Goal: Information Seeking & Learning: Learn about a topic

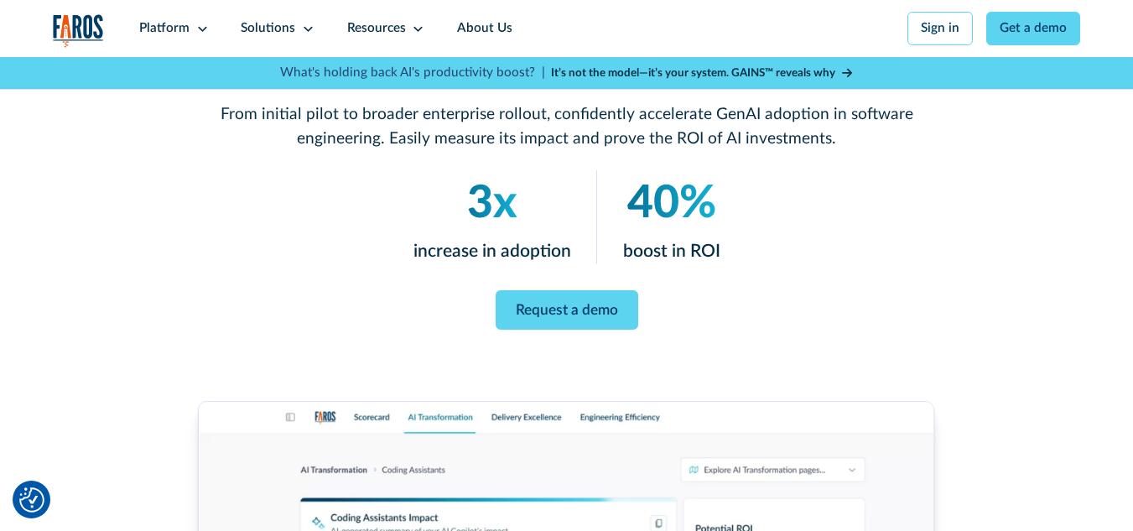
scroll to position [224, 0]
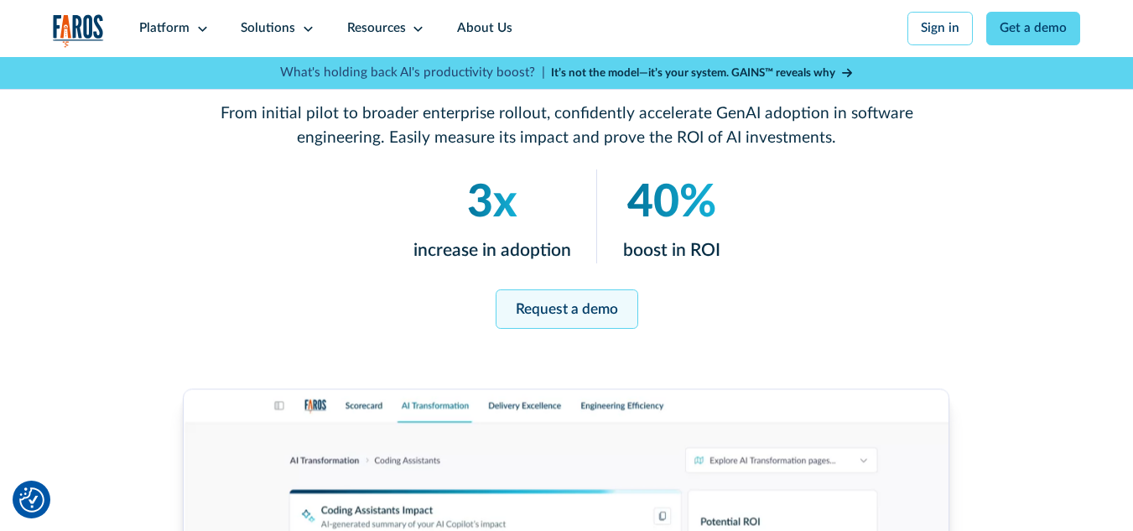
click at [600, 323] on link "Request a demo" at bounding box center [567, 308] width 143 height 39
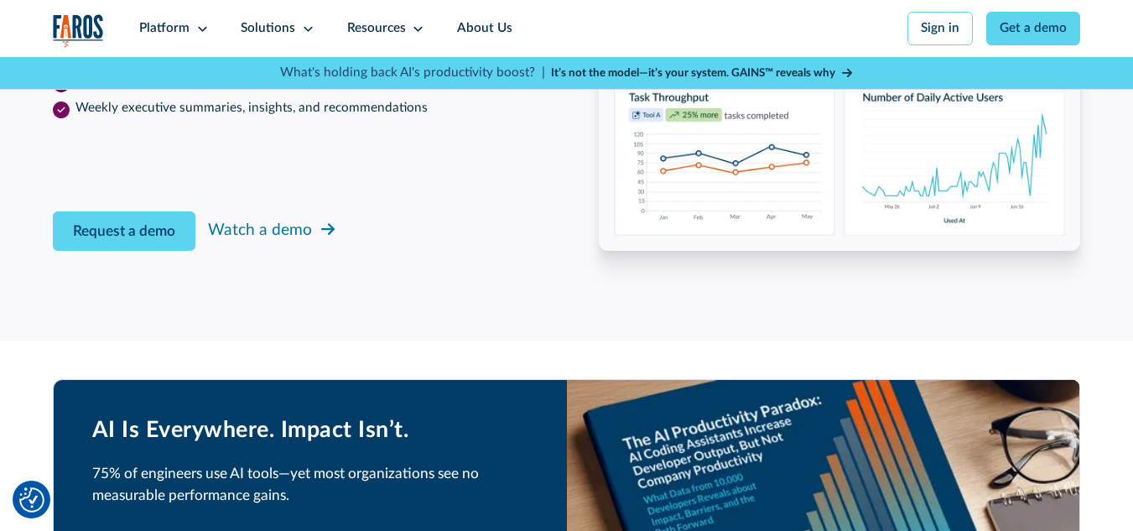
scroll to position [2719, 0]
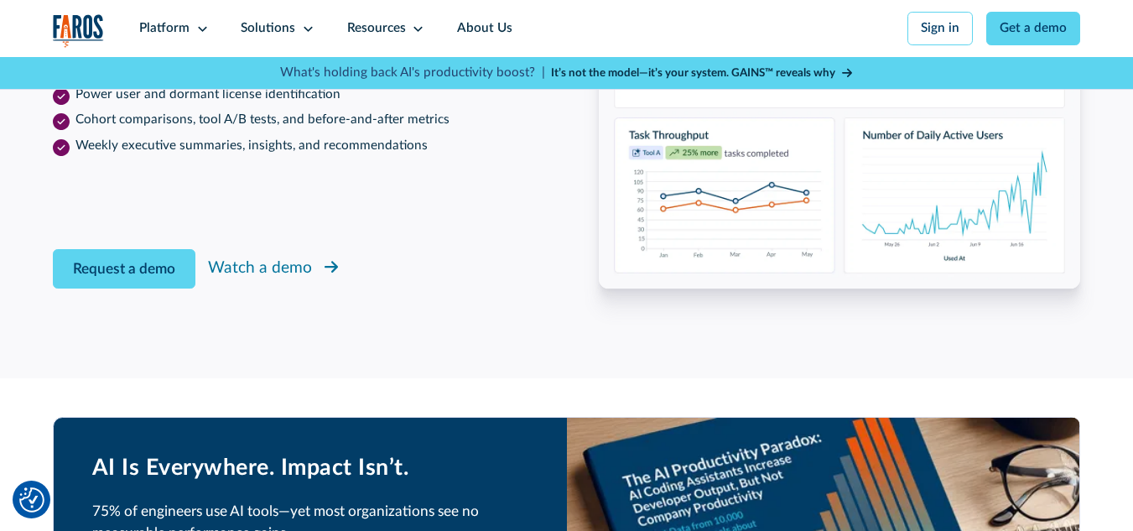
click at [330, 273] on icon at bounding box center [332, 268] width 14 height 12
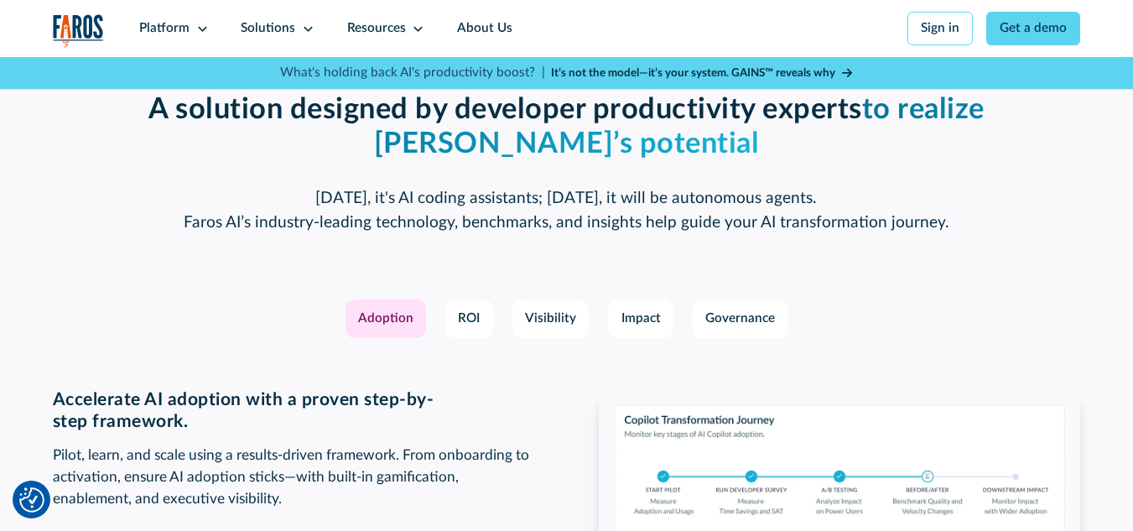
scroll to position [2292, 0]
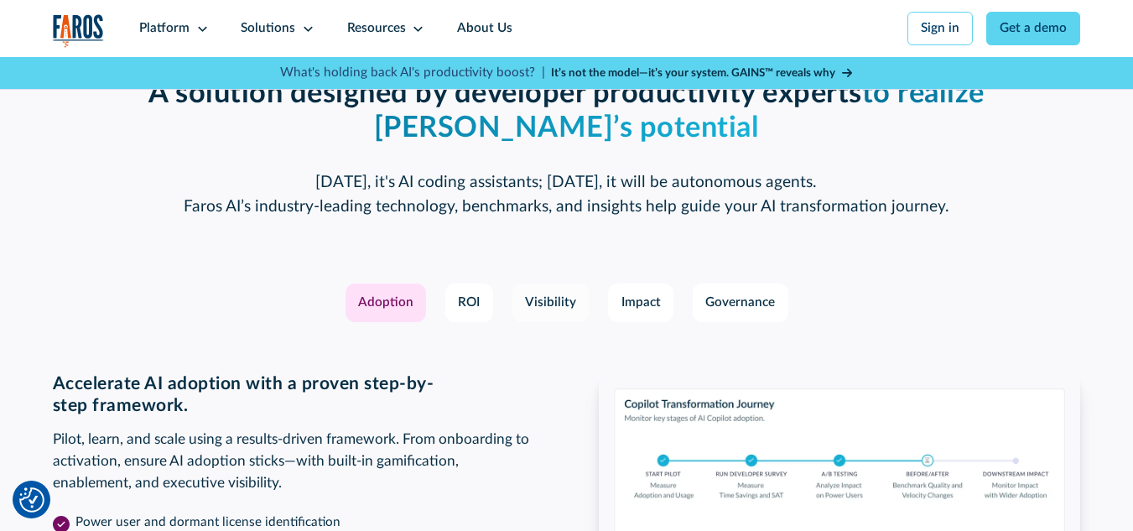
click at [532, 310] on link "Visibility" at bounding box center [550, 302] width 77 height 39
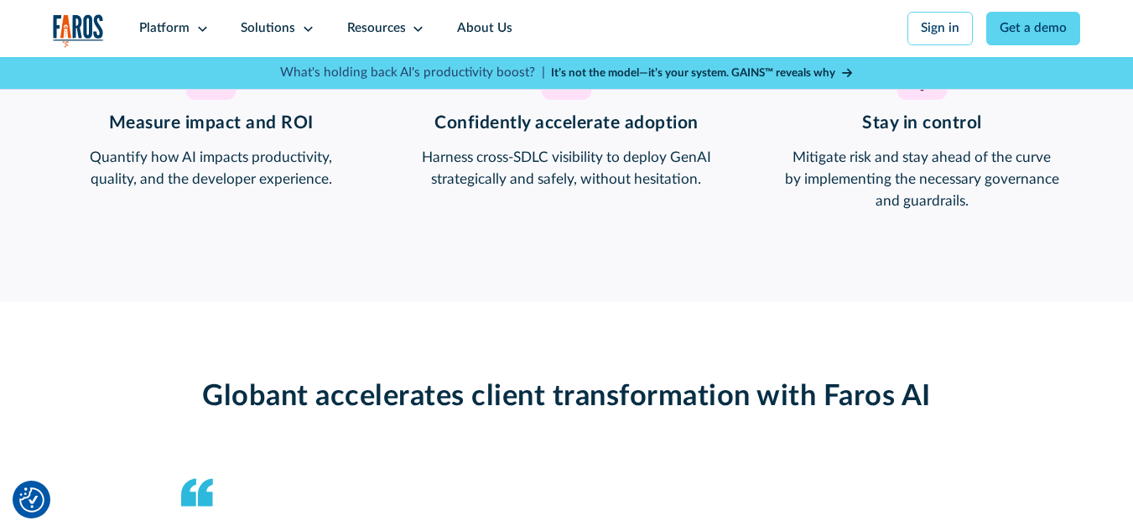
scroll to position [1621, 0]
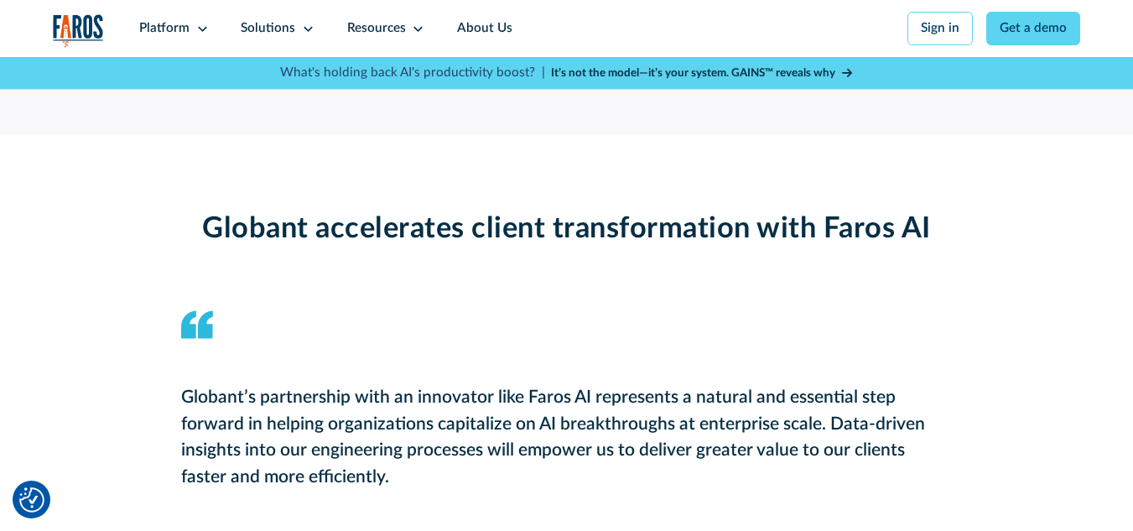
click at [38, 493] on img "Cookie Settings" at bounding box center [31, 499] width 25 height 25
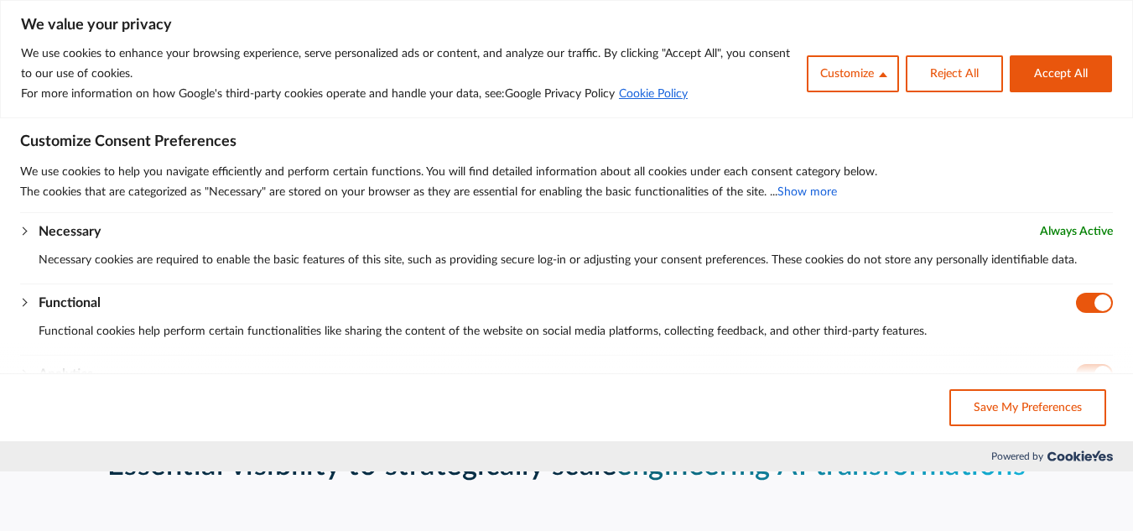
scroll to position [782, 0]
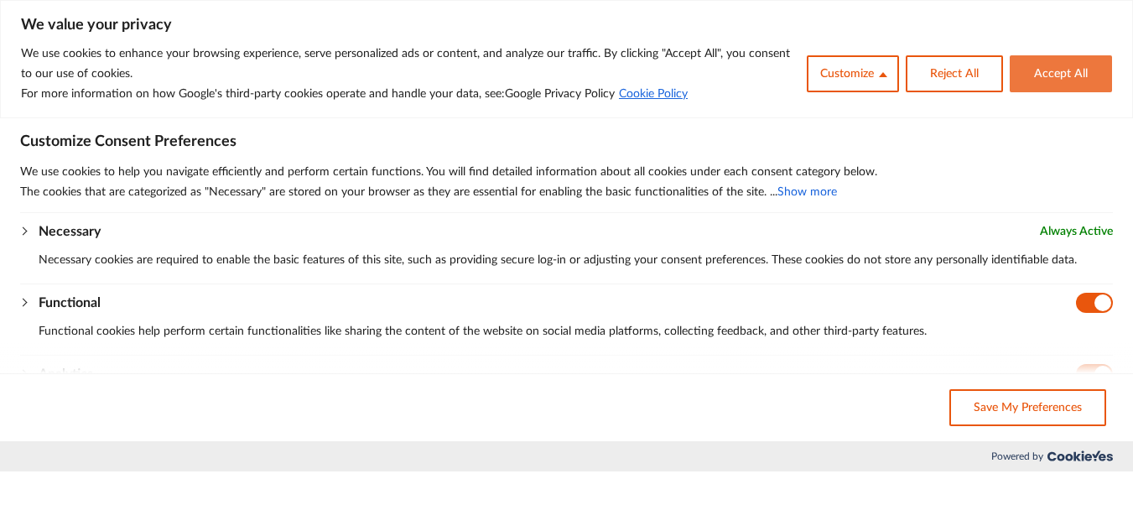
click at [1073, 64] on button "Accept All" at bounding box center [1061, 73] width 102 height 37
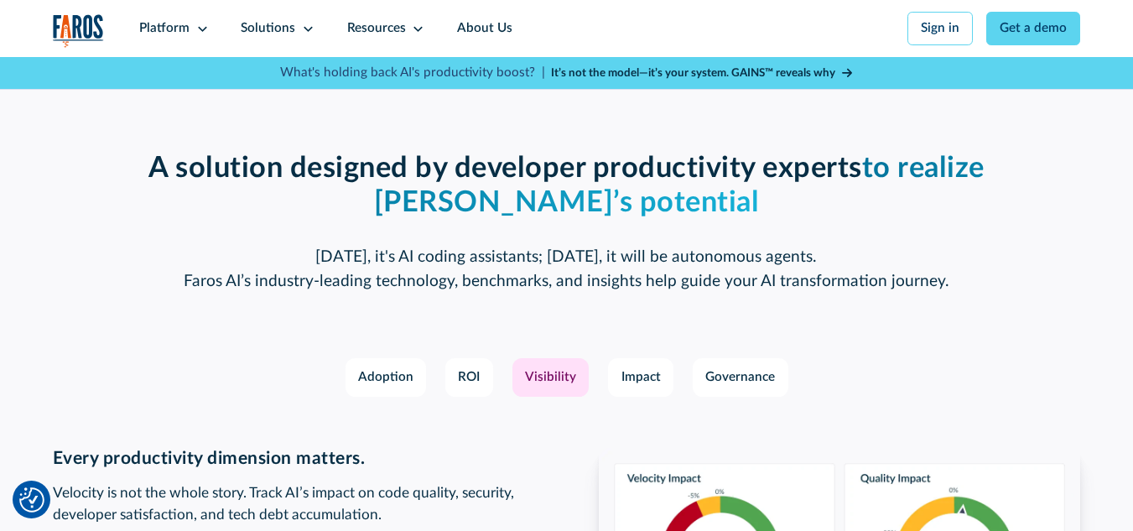
scroll to position [2292, 0]
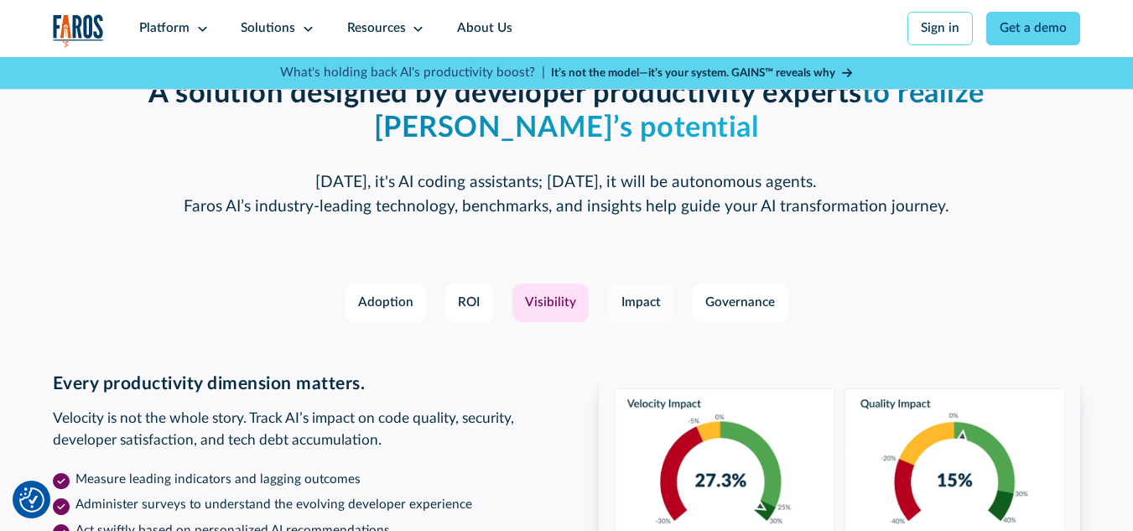
click at [657, 313] on div "Impact" at bounding box center [640, 302] width 39 height 19
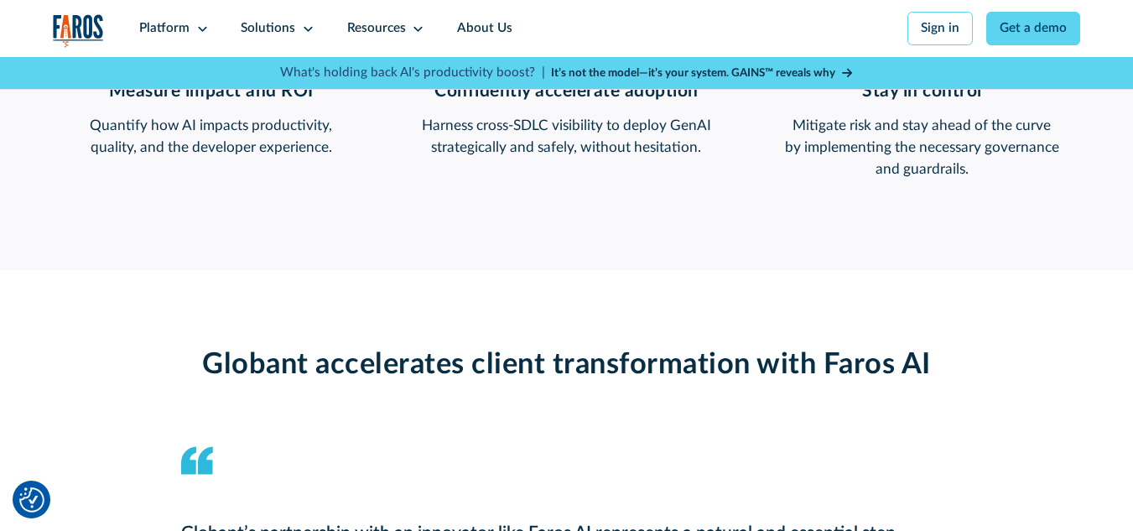
scroll to position [1453, 0]
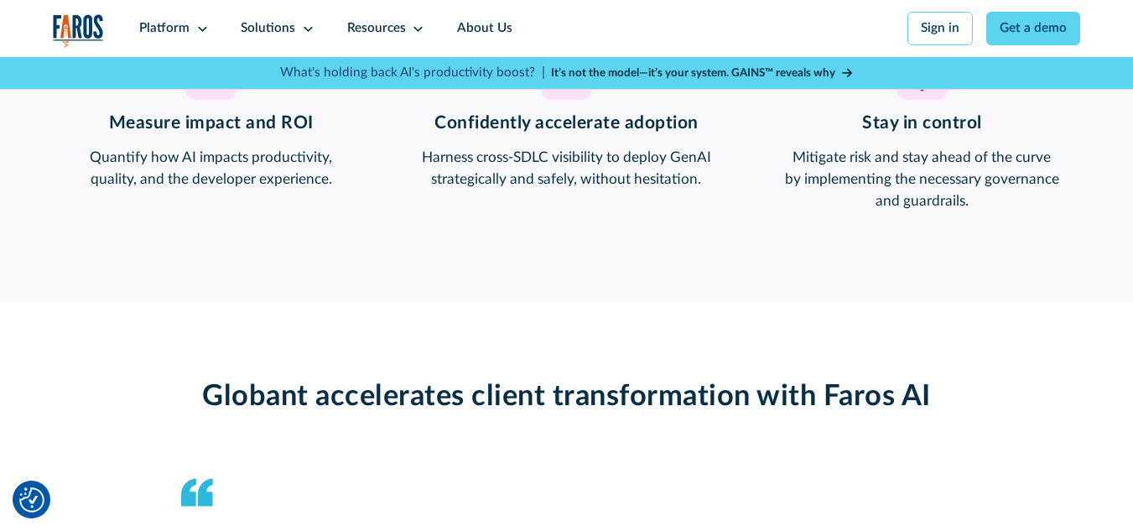
click at [688, 73] on strong "It’s not the model—it’s your system. GAINS™ reveals why" at bounding box center [693, 73] width 284 height 12
